Goal: Find contact information: Find contact information

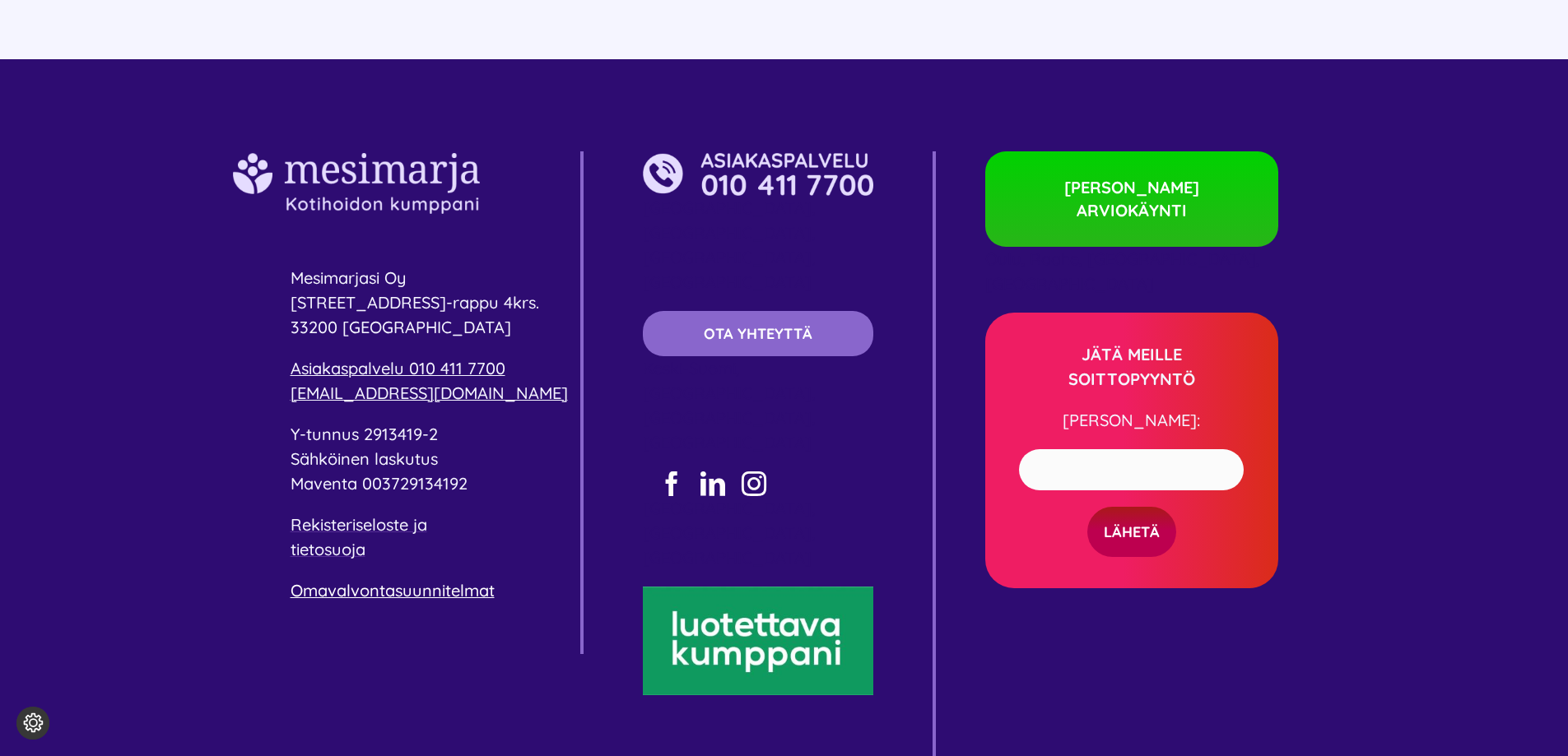
scroll to position [8703, 0]
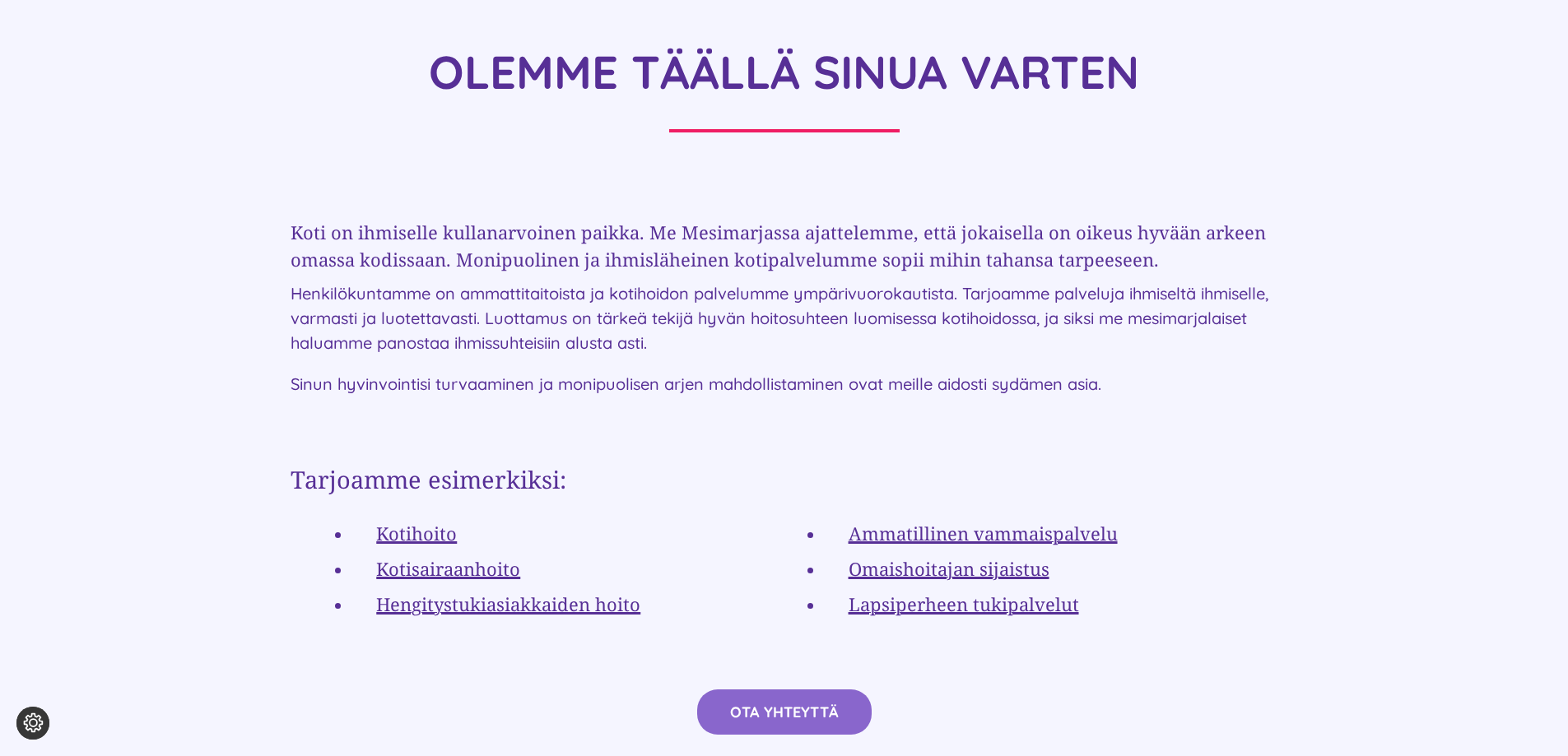
scroll to position [2797, 0]
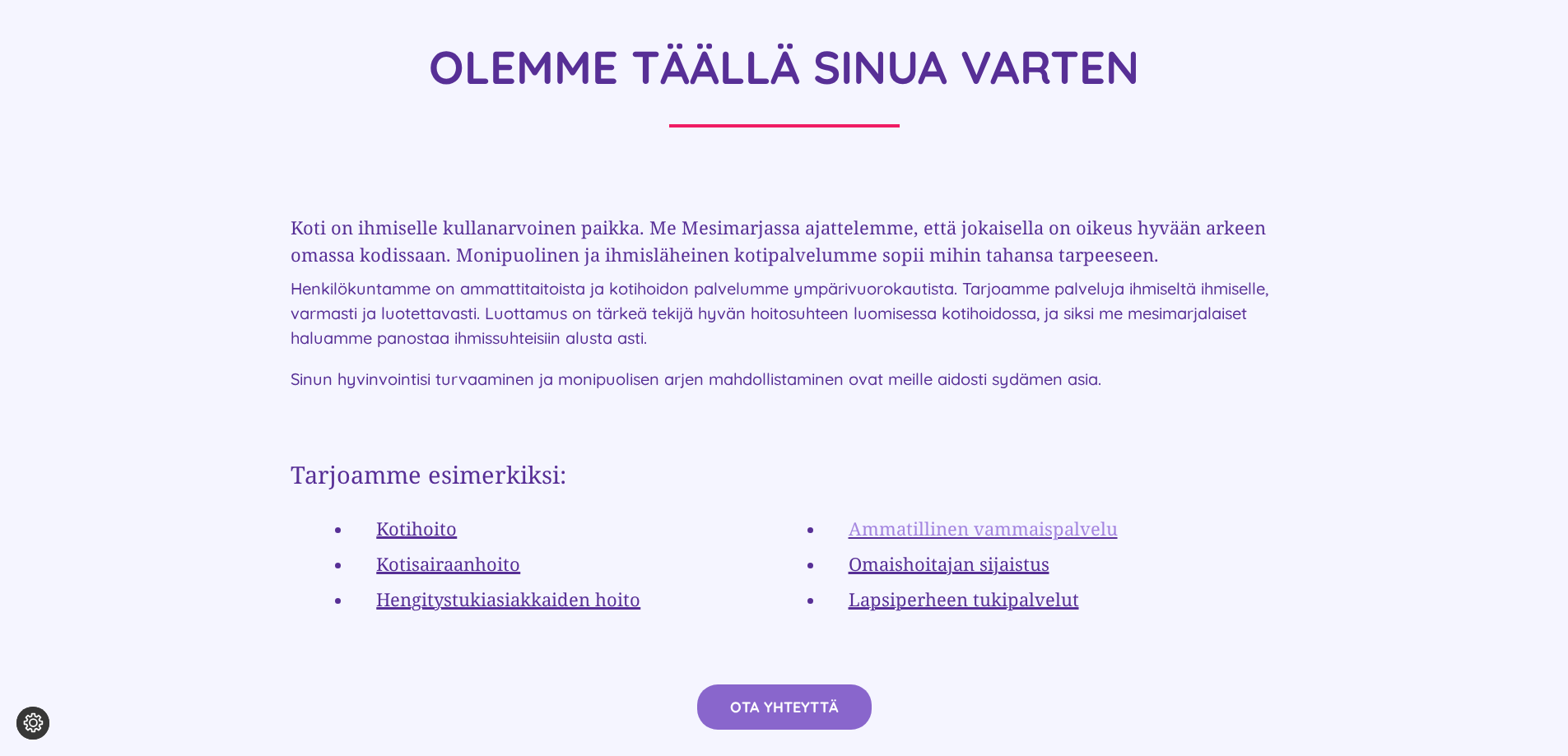
click at [1064, 516] on link "Ammatillinen vammaispalvelu" at bounding box center [983, 528] width 269 height 25
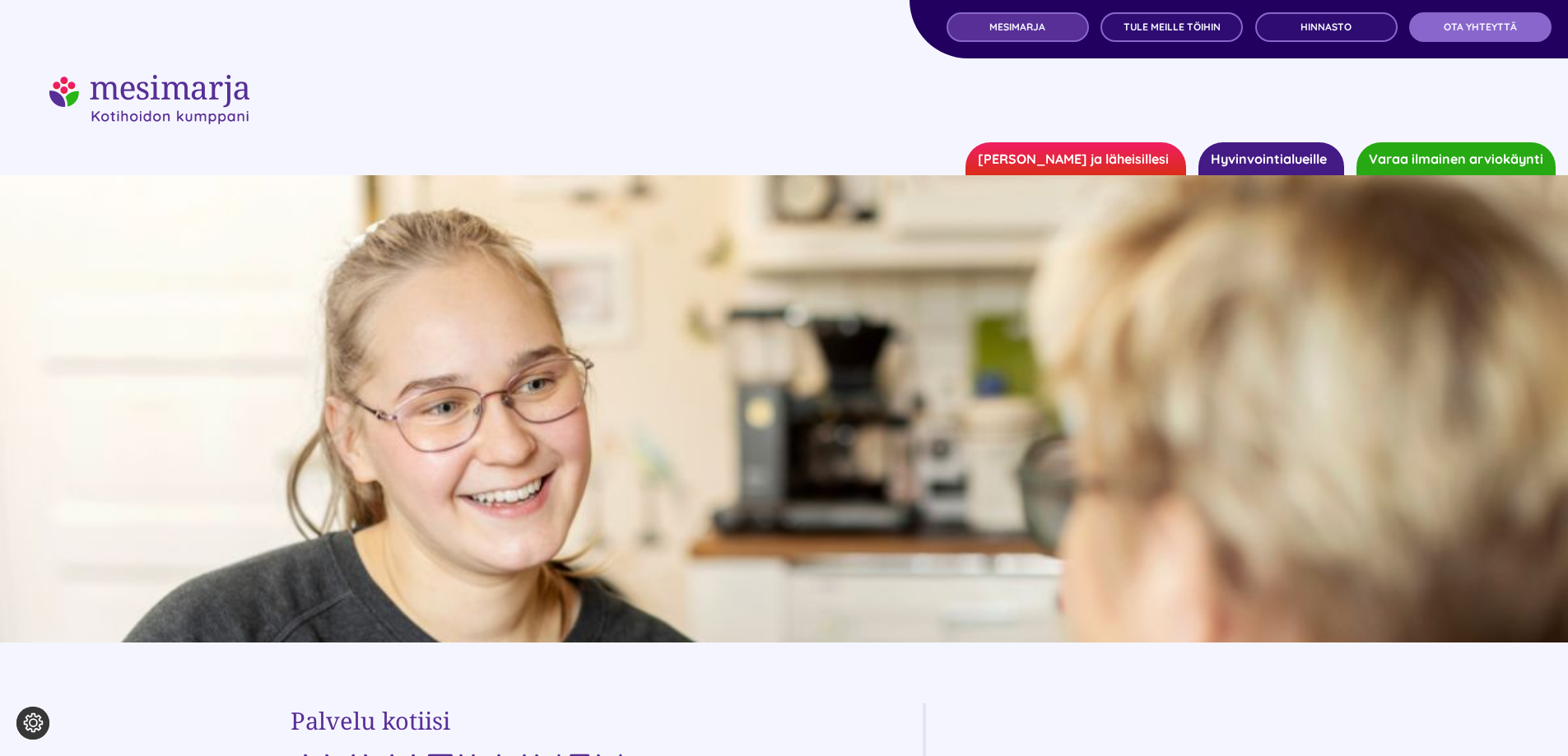
click at [1021, 38] on link "MESIMARJA" at bounding box center [1017, 27] width 142 height 30
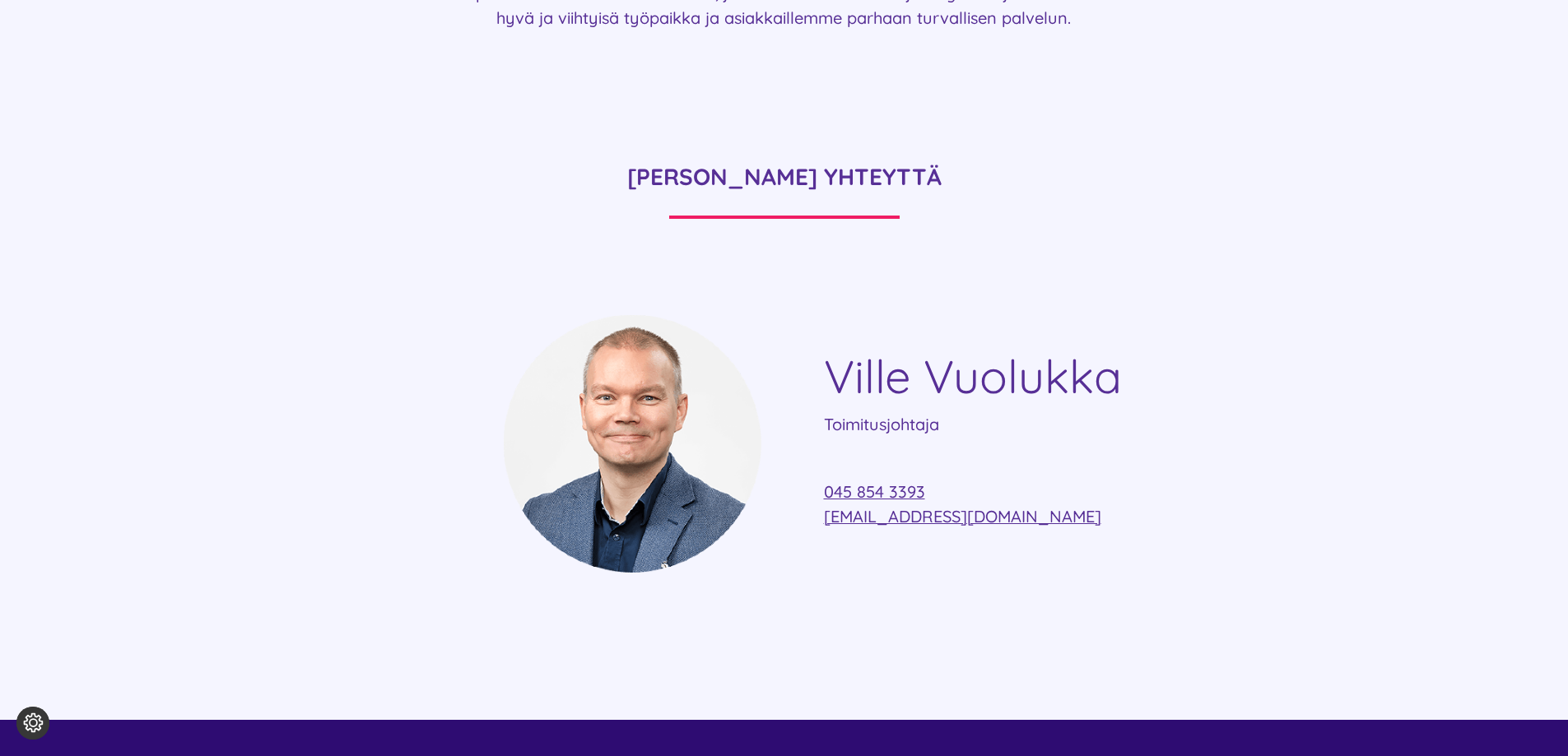
scroll to position [4031, 0]
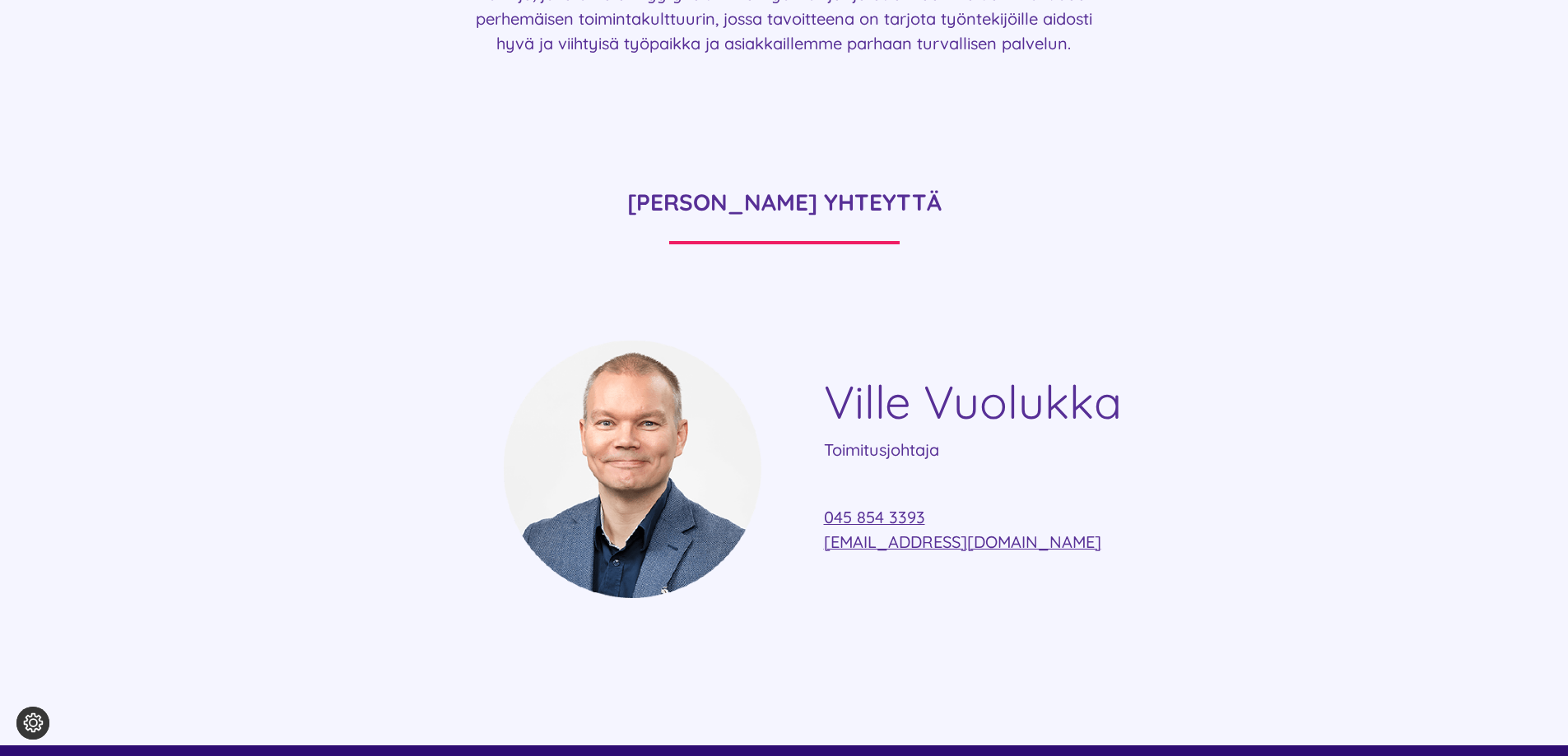
click at [949, 375] on h4 "Ville Vuolukka" at bounding box center [1051, 402] width 454 height 55
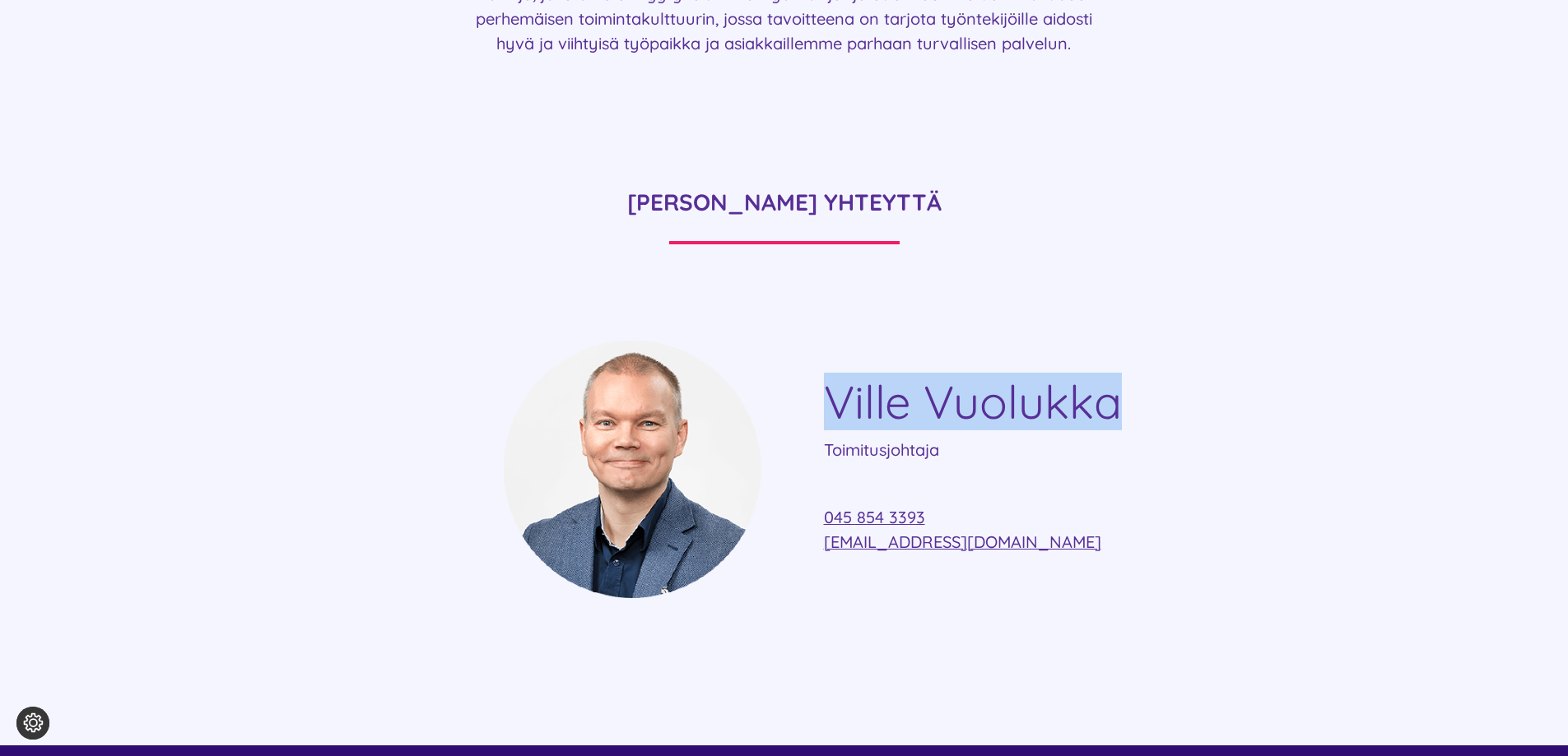
drag, startPoint x: 825, startPoint y: 350, endPoint x: 1119, endPoint y: 350, distance: 294.0
click at [1119, 375] on h4 "Ville Vuolukka" at bounding box center [1051, 402] width 454 height 55
